Goal: Task Accomplishment & Management: Complete application form

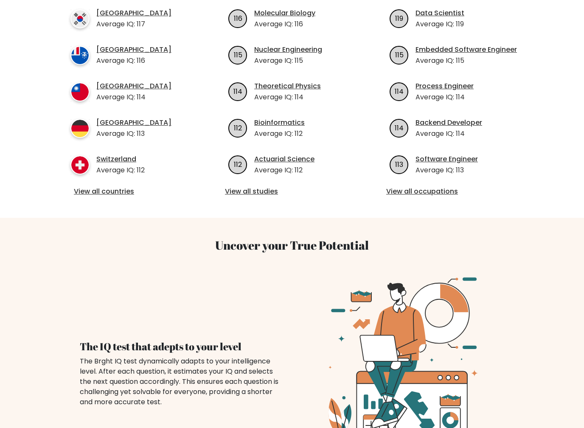
scroll to position [345, 0]
click at [87, 186] on link "View all countries" at bounding box center [131, 191] width 114 height 10
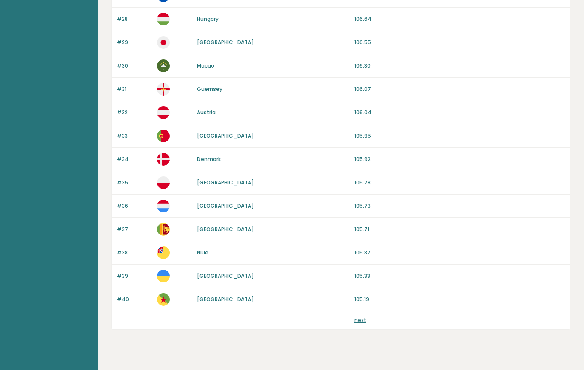
scroll to position [732, 0]
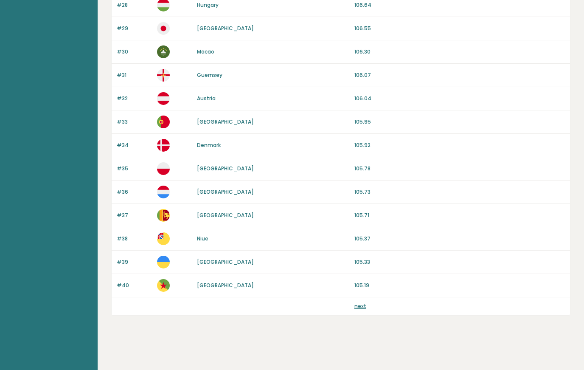
click at [352, 311] on div "next" at bounding box center [341, 306] width 458 height 18
click at [354, 302] on link "next" at bounding box center [360, 305] width 12 height 7
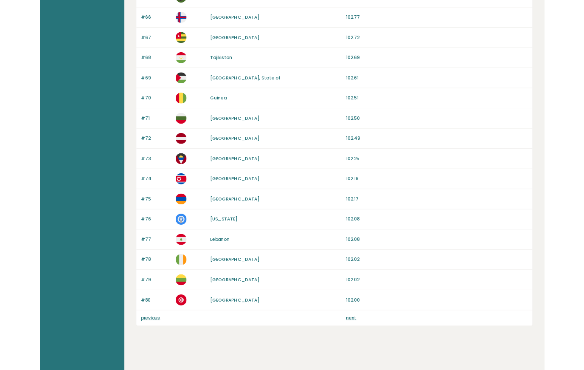
scroll to position [710, 0]
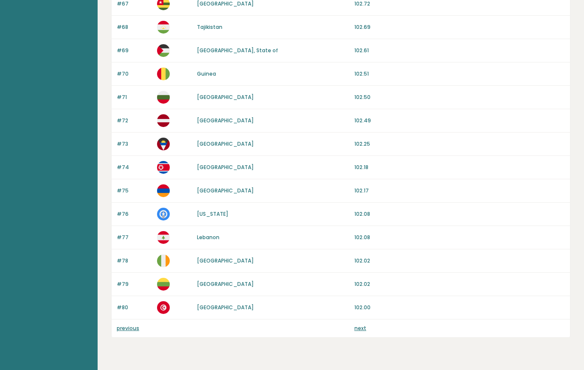
click at [354, 331] on link "next" at bounding box center [360, 327] width 12 height 7
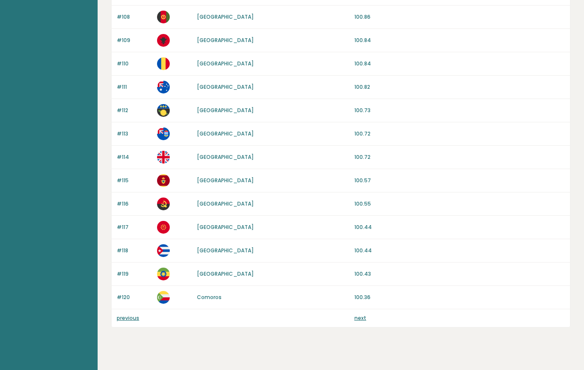
scroll to position [732, 0]
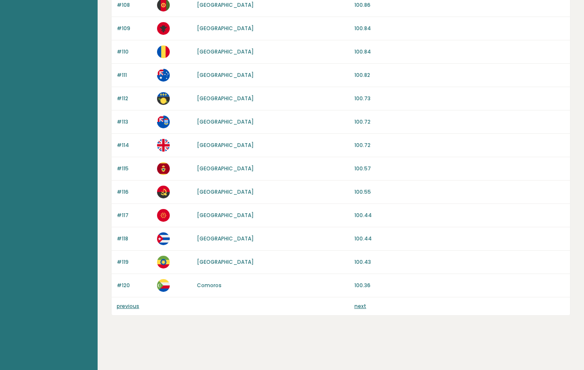
click at [360, 305] on link "next" at bounding box center [360, 305] width 12 height 7
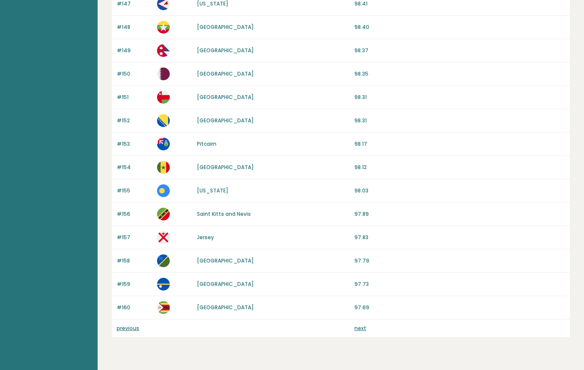
scroll to position [732, 0]
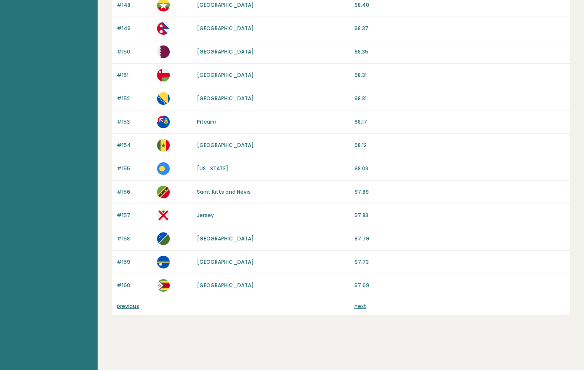
click at [355, 303] on link "next" at bounding box center [360, 305] width 12 height 7
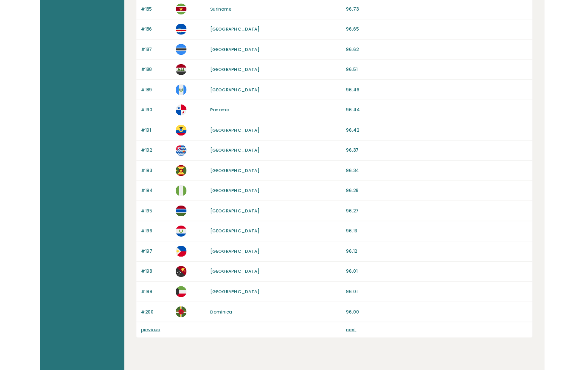
scroll to position [732, 0]
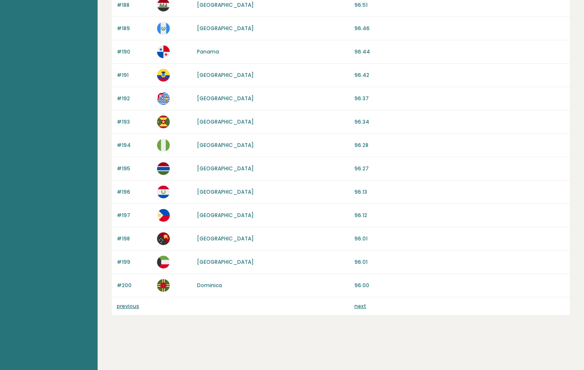
click at [356, 303] on link "next" at bounding box center [360, 305] width 12 height 7
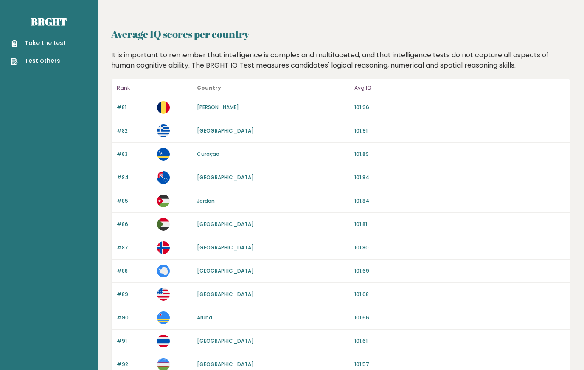
scroll to position [732, 0]
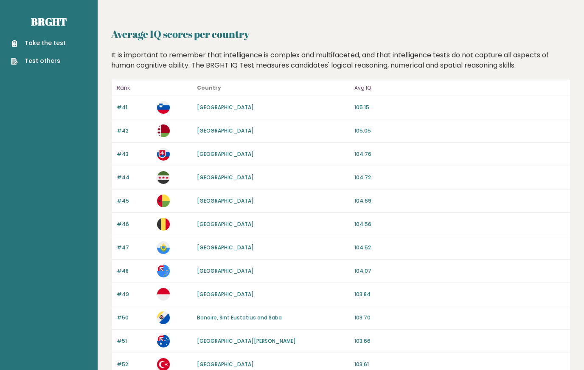
scroll to position [710, 0]
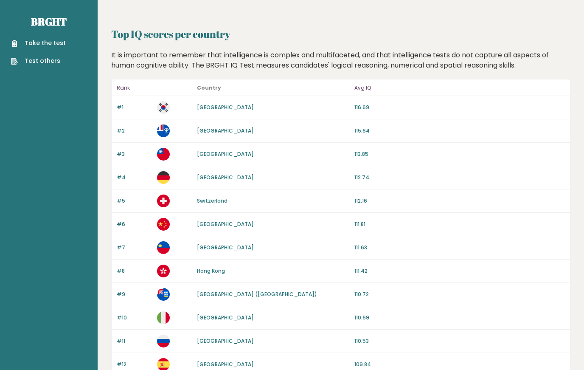
scroll to position [732, 0]
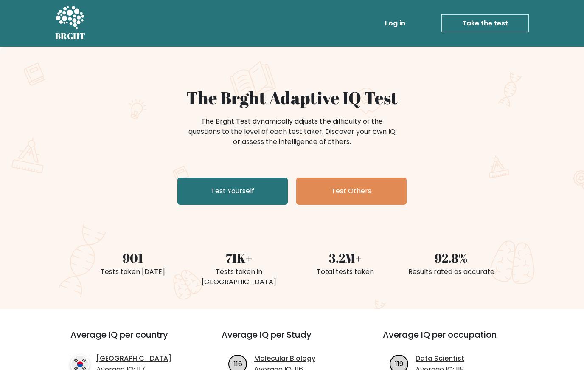
click at [229, 181] on link "Test Yourself" at bounding box center [232, 190] width 110 height 27
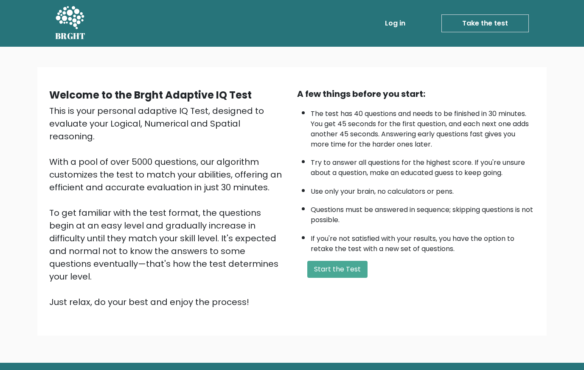
click at [325, 277] on button "Start the Test" at bounding box center [337, 268] width 60 height 17
click at [330, 277] on button "Start the Test" at bounding box center [337, 268] width 60 height 17
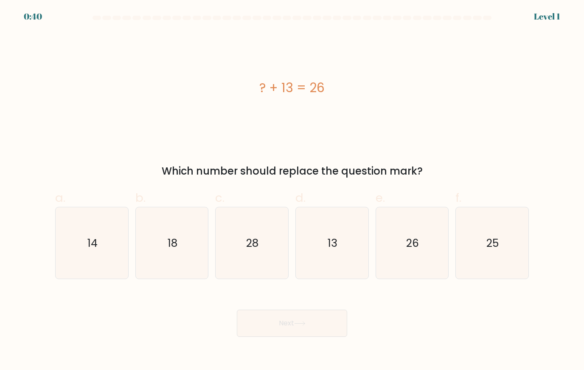
click at [321, 235] on icon "13" at bounding box center [332, 243] width 72 height 72
click at [292, 190] on input "d. 13" at bounding box center [292, 188] width 0 height 6
radio input "true"
click at [253, 319] on button "Next" at bounding box center [292, 322] width 110 height 27
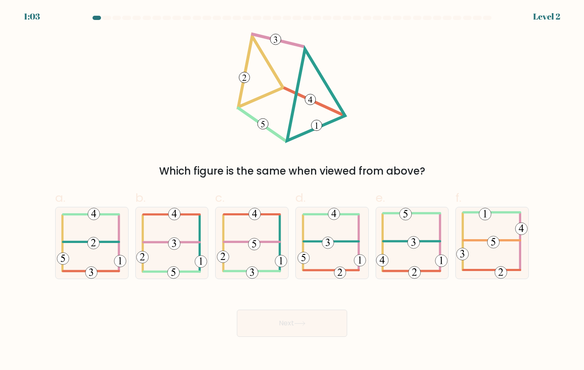
click at [171, 239] on 352 at bounding box center [174, 243] width 12 height 12
click at [292, 190] on input "b." at bounding box center [292, 188] width 0 height 6
radio input "true"
click at [267, 319] on button "Next" at bounding box center [292, 322] width 110 height 27
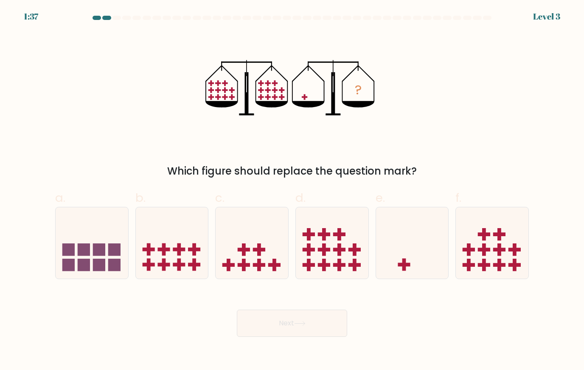
click at [400, 266] on rect at bounding box center [404, 265] width 12 height 4
click at [292, 190] on input "e." at bounding box center [292, 188] width 0 height 6
radio input "true"
click at [277, 320] on button "Next" at bounding box center [292, 322] width 110 height 27
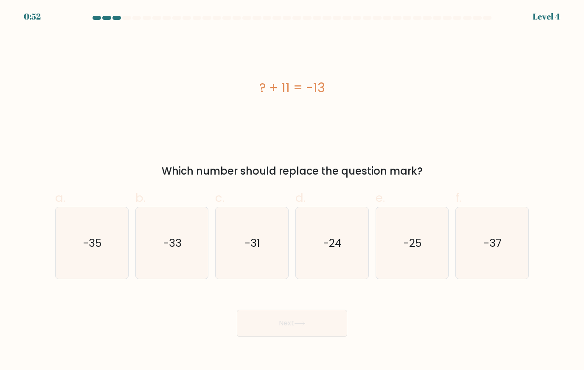
click at [325, 262] on icon "-24" at bounding box center [332, 243] width 72 height 72
click at [292, 190] on input "d. -24" at bounding box center [292, 188] width 0 height 6
radio input "true"
click at [271, 320] on button "Next" at bounding box center [292, 322] width 110 height 27
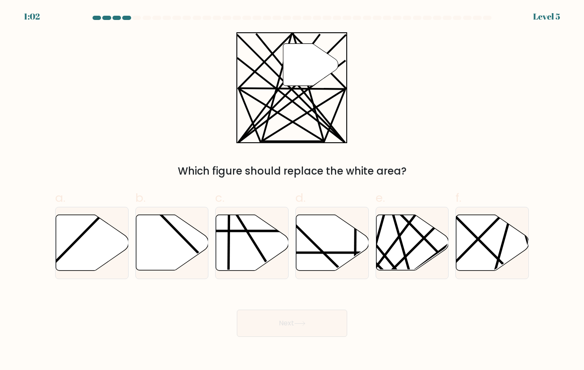
click at [405, 244] on icon at bounding box center [412, 243] width 73 height 56
click at [292, 190] on input "e." at bounding box center [292, 188] width 0 height 6
radio input "true"
click at [270, 317] on button "Next" at bounding box center [292, 322] width 110 height 27
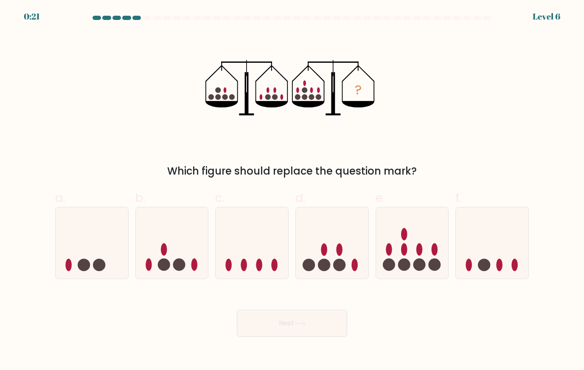
click at [171, 261] on icon at bounding box center [172, 243] width 73 height 60
click at [292, 190] on input "b." at bounding box center [292, 188] width 0 height 6
radio input "true"
click at [417, 251] on ellipse at bounding box center [419, 249] width 6 height 12
click at [292, 190] on input "e." at bounding box center [292, 188] width 0 height 6
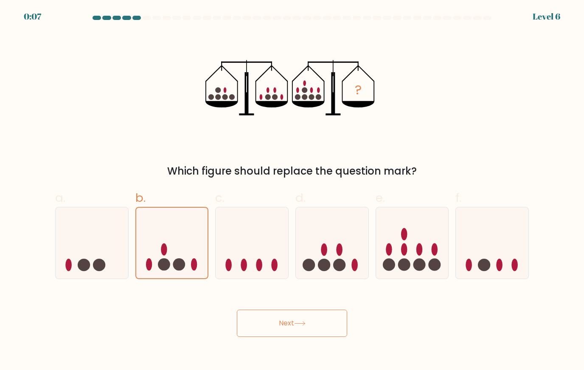
radio input "true"
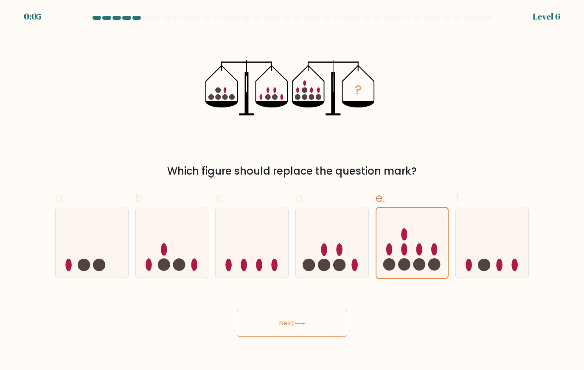
click at [325, 322] on button "Next" at bounding box center [292, 322] width 110 height 27
